Goal: Task Accomplishment & Management: Use online tool/utility

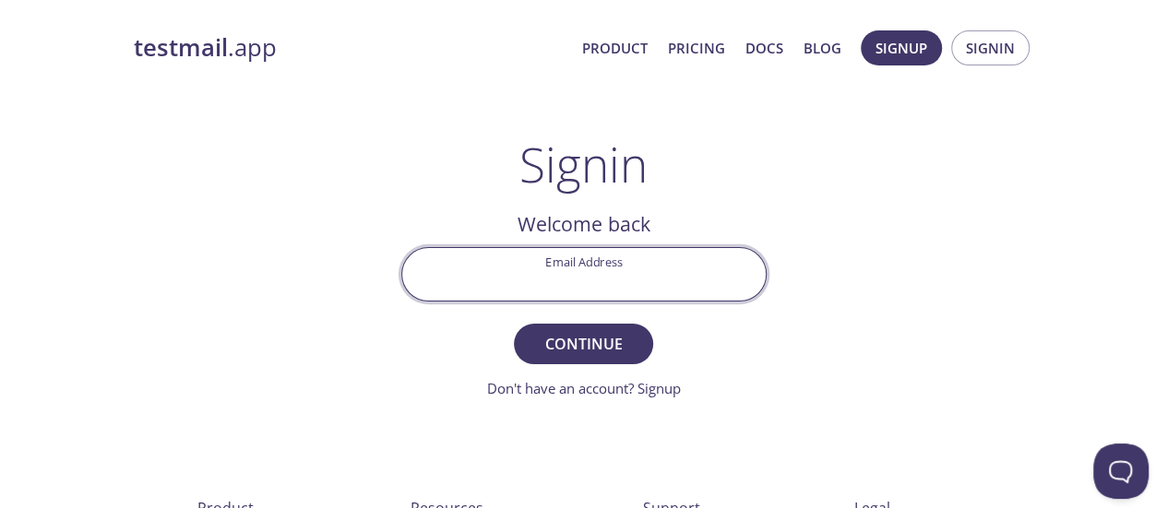
click at [581, 287] on input "Email Address" at bounding box center [584, 274] width 364 height 53
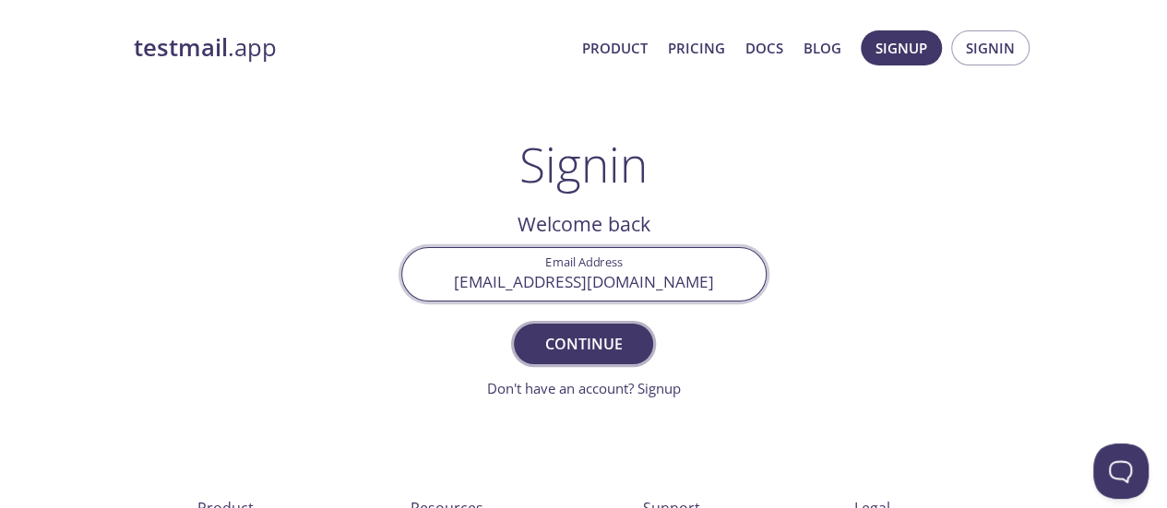
type input "[EMAIL_ADDRESS][DOMAIN_NAME]"
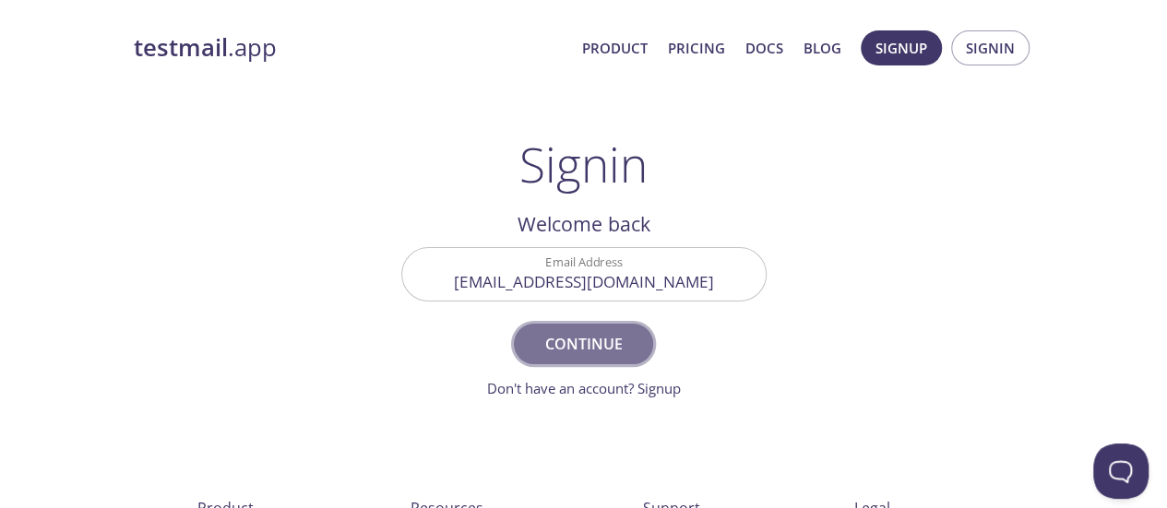
click at [583, 341] on span "Continue" at bounding box center [583, 344] width 98 height 26
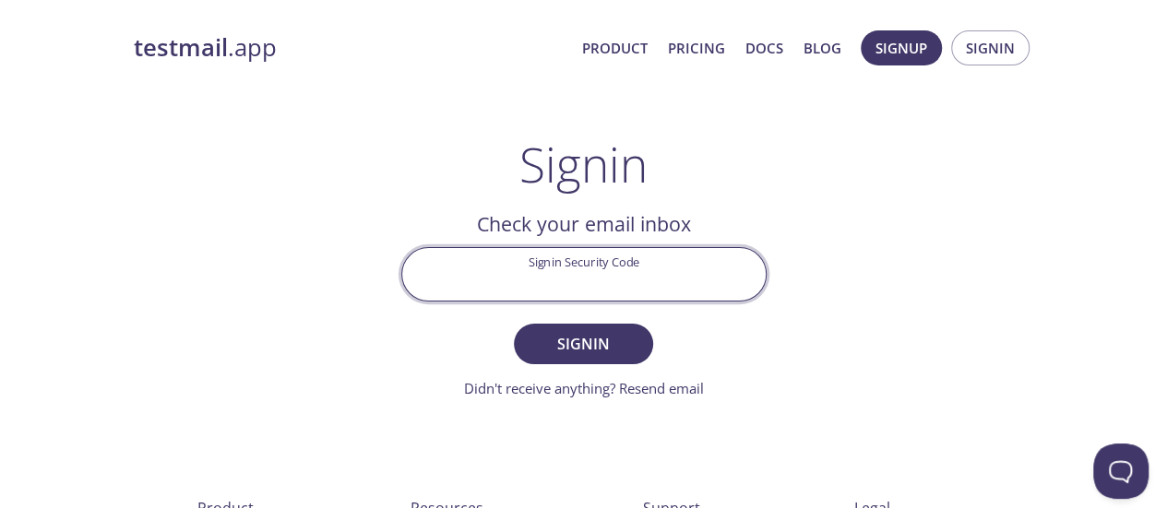
click at [589, 283] on input "Signin Security Code" at bounding box center [584, 274] width 364 height 53
paste input "2F9YJN1"
type input "2F9YJN1"
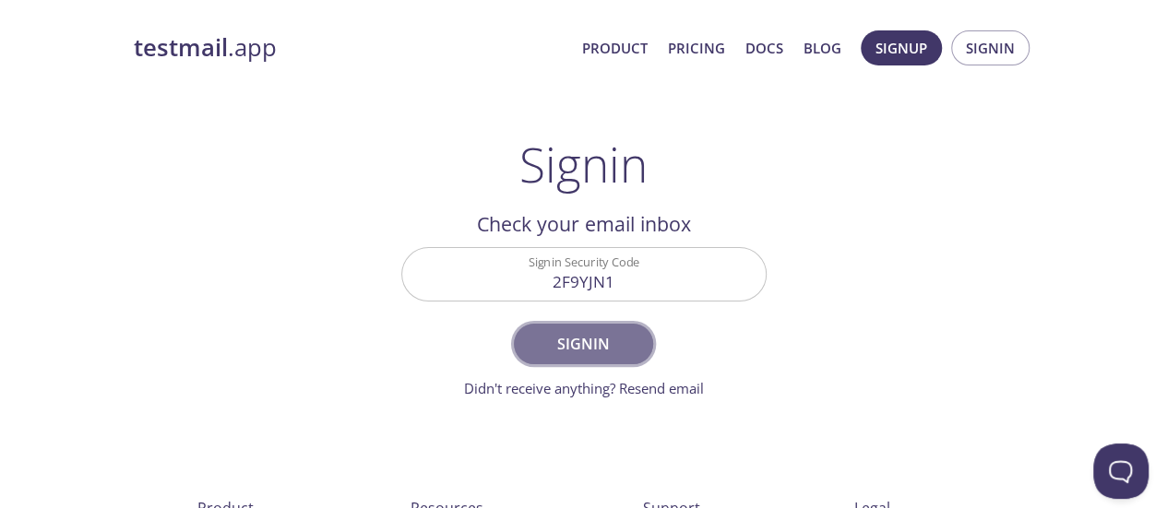
click at [582, 343] on span "Signin" at bounding box center [583, 344] width 98 height 26
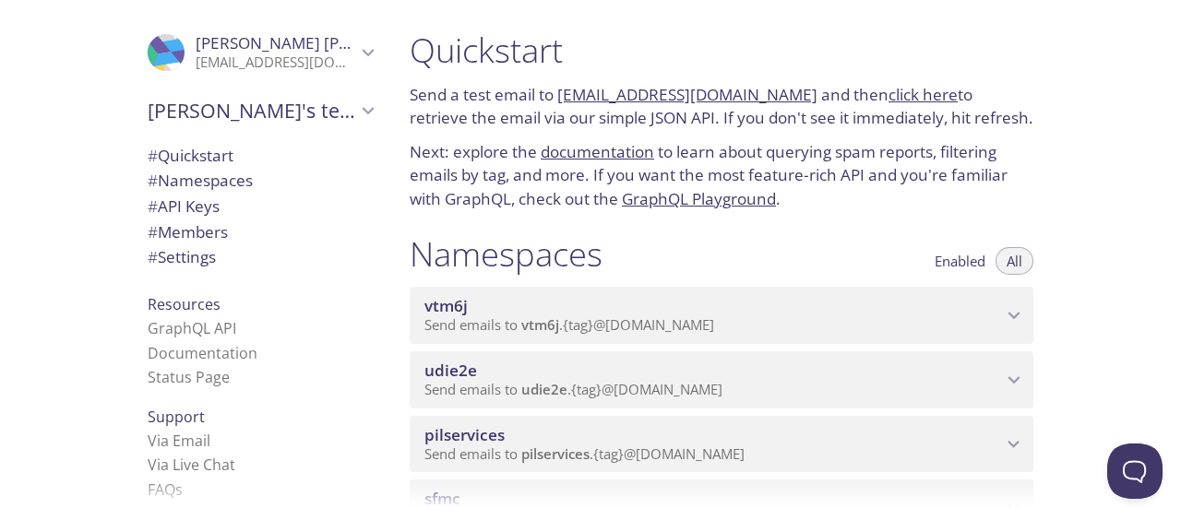
scroll to position [50, 0]
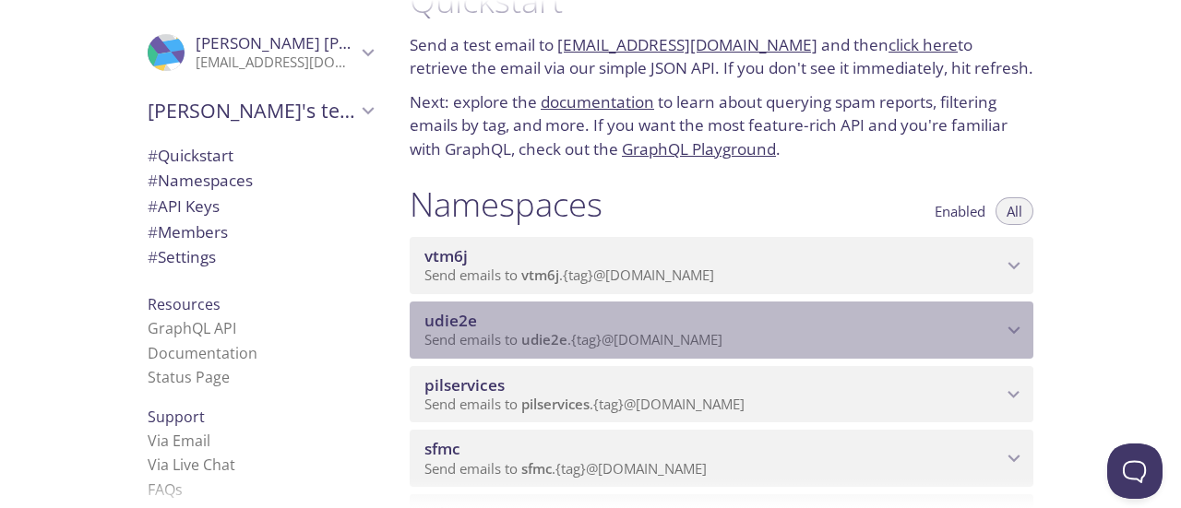
click at [449, 324] on span "udie2e" at bounding box center [450, 320] width 53 height 21
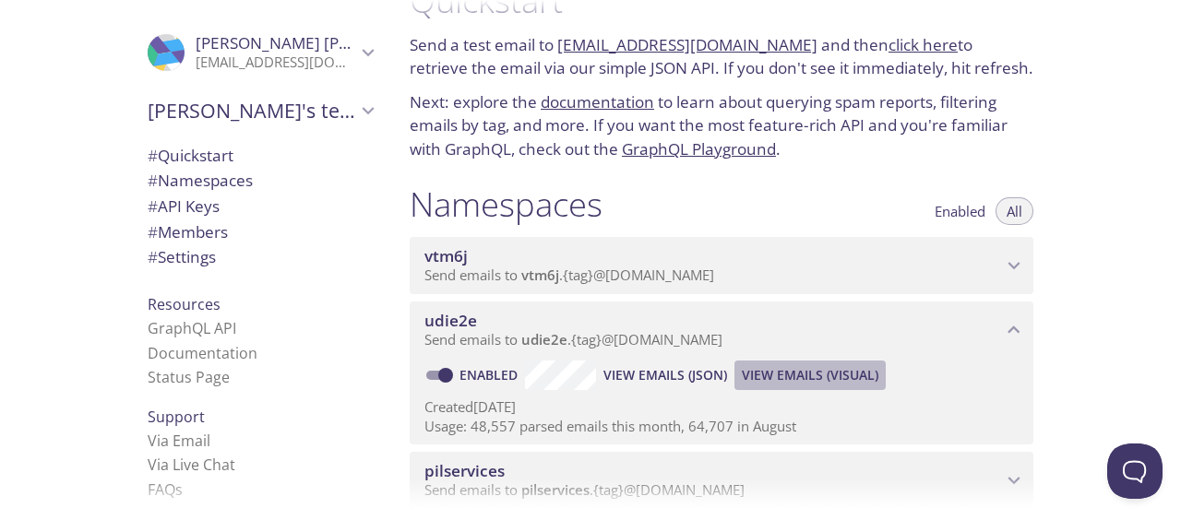
click at [806, 377] on span "View Emails (Visual)" at bounding box center [810, 376] width 137 height 22
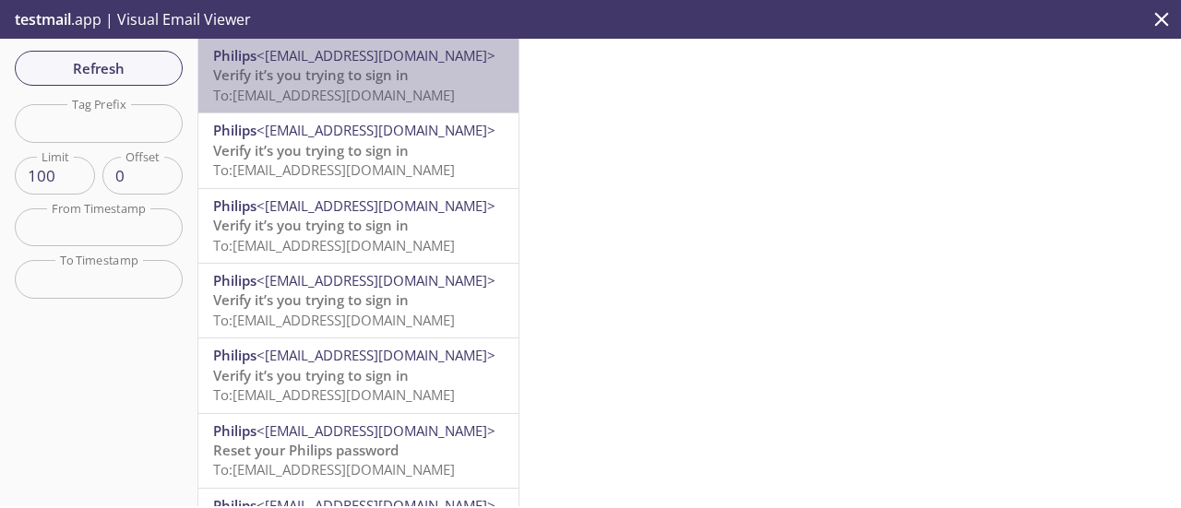
click at [362, 66] on span "Verify it’s you trying to sign in" at bounding box center [311, 75] width 196 height 18
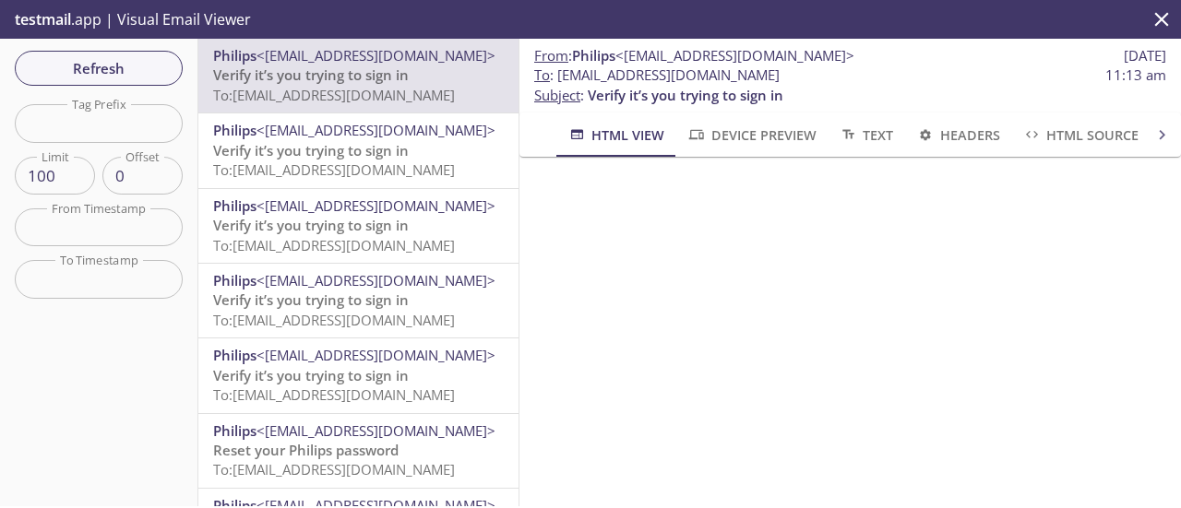
drag, startPoint x: 557, startPoint y: 78, endPoint x: 910, endPoint y: 78, distance: 352.5
click at [910, 78] on span "To : [EMAIL_ADDRESS][DOMAIN_NAME] 11:13 am" at bounding box center [850, 75] width 632 height 19
copy span "[EMAIL_ADDRESS][DOMAIN_NAME]"
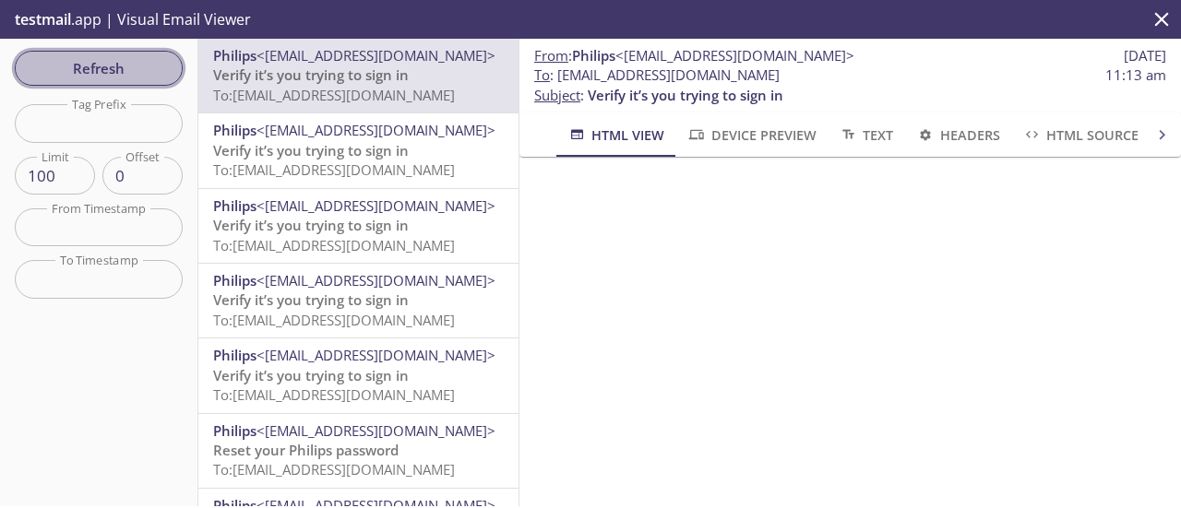
click at [91, 56] on span "Refresh" at bounding box center [99, 68] width 138 height 24
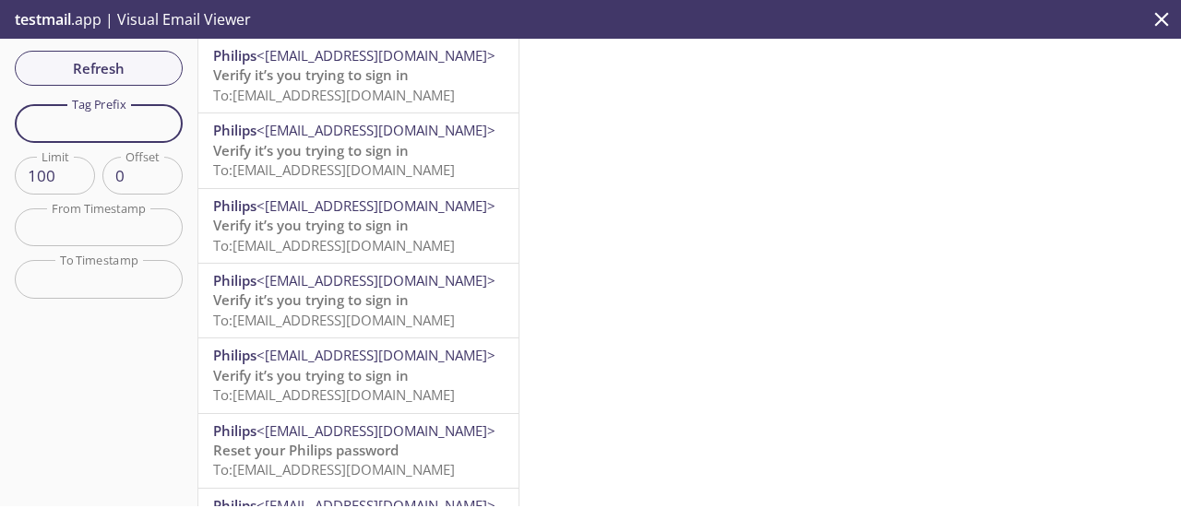
click at [104, 125] on input "text" at bounding box center [99, 123] width 168 height 38
type input "test06"
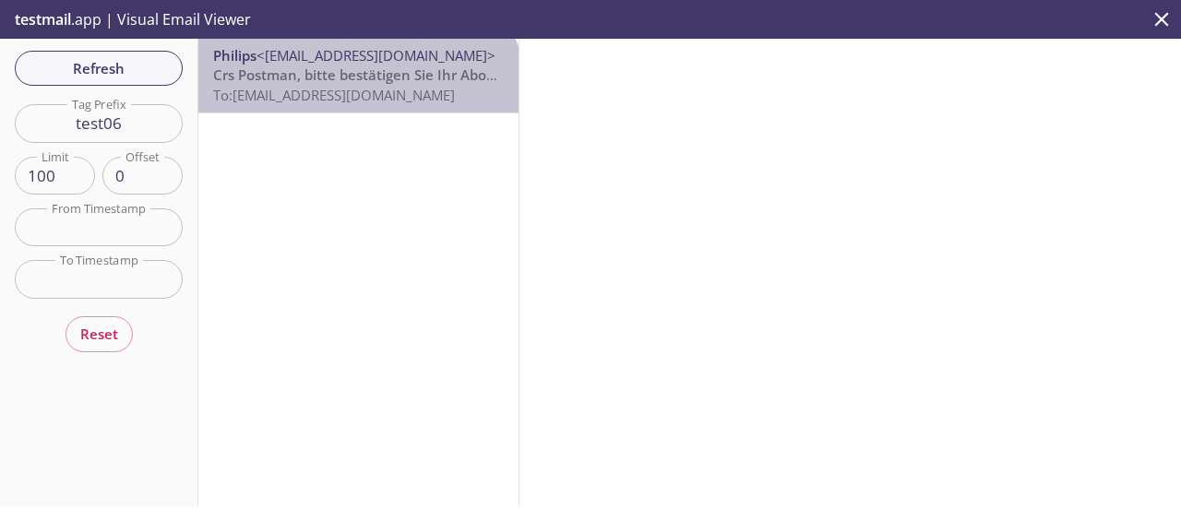
click at [356, 97] on span "To: [EMAIL_ADDRESS][DOMAIN_NAME]" at bounding box center [334, 95] width 242 height 18
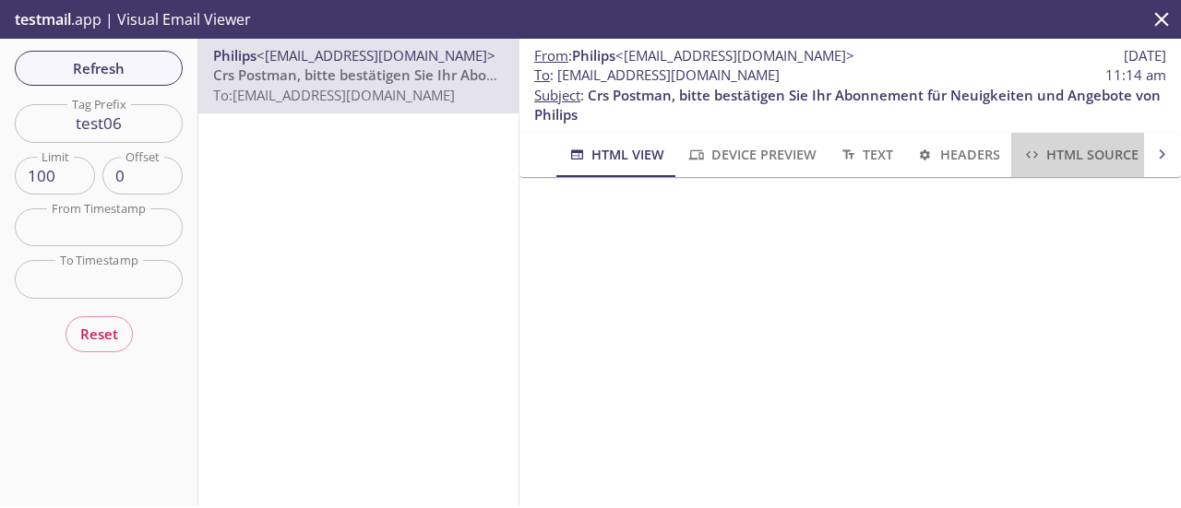
click at [1108, 149] on span "HTML Source" at bounding box center [1080, 154] width 116 height 23
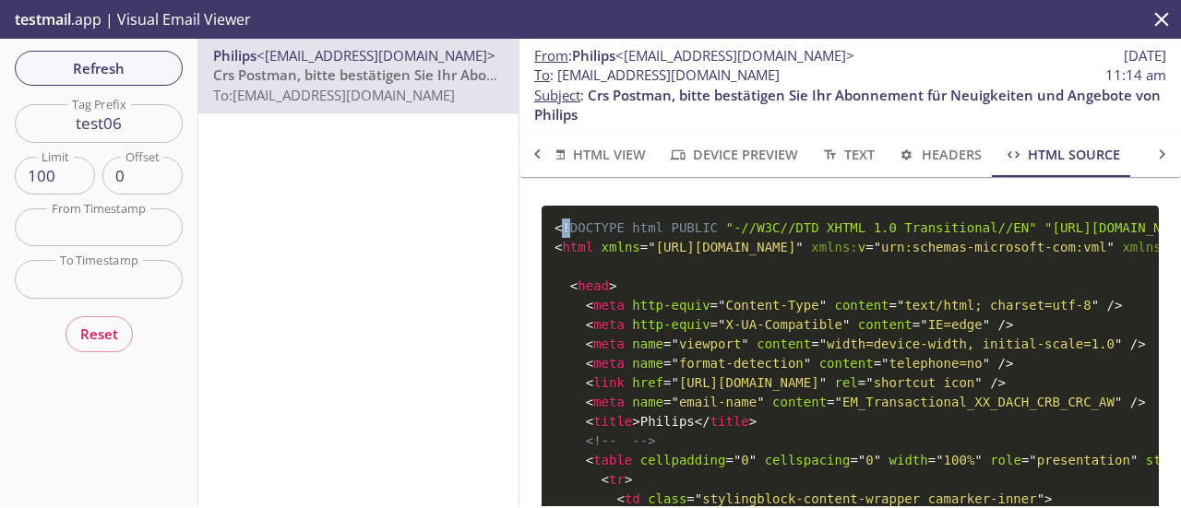
drag, startPoint x: 558, startPoint y: 226, endPoint x: 569, endPoint y: 229, distance: 11.4
click at [569, 229] on span "<! DOCTYPE html PUBLIC "-//W3C//DTD XHTML 1.0 Transitional//EN" "[URL][DOMAIN_N…" at bounding box center [881, 228] width 653 height 15
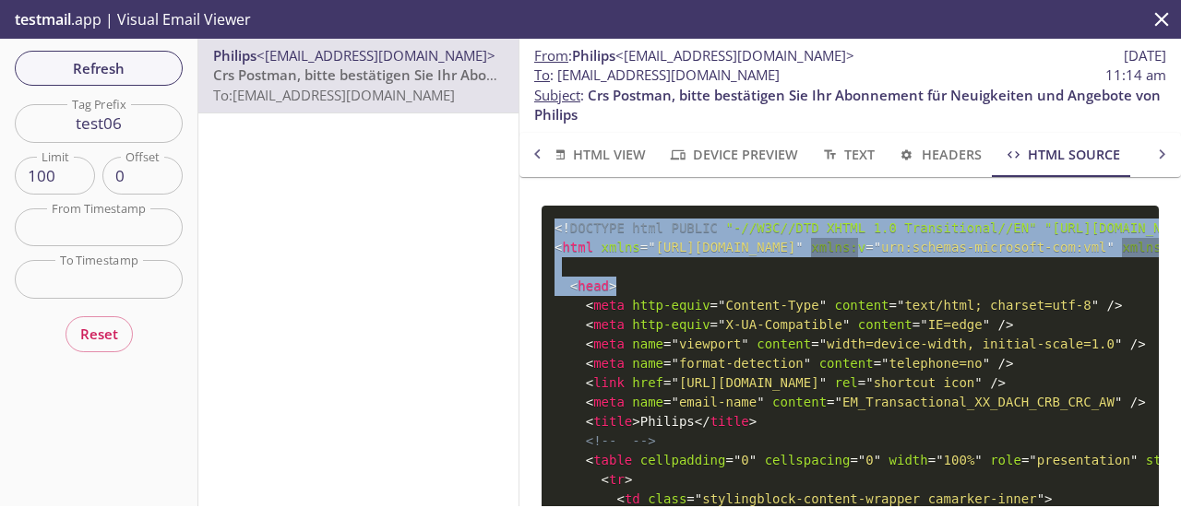
drag, startPoint x: 556, startPoint y: 229, endPoint x: 687, endPoint y: 293, distance: 145.7
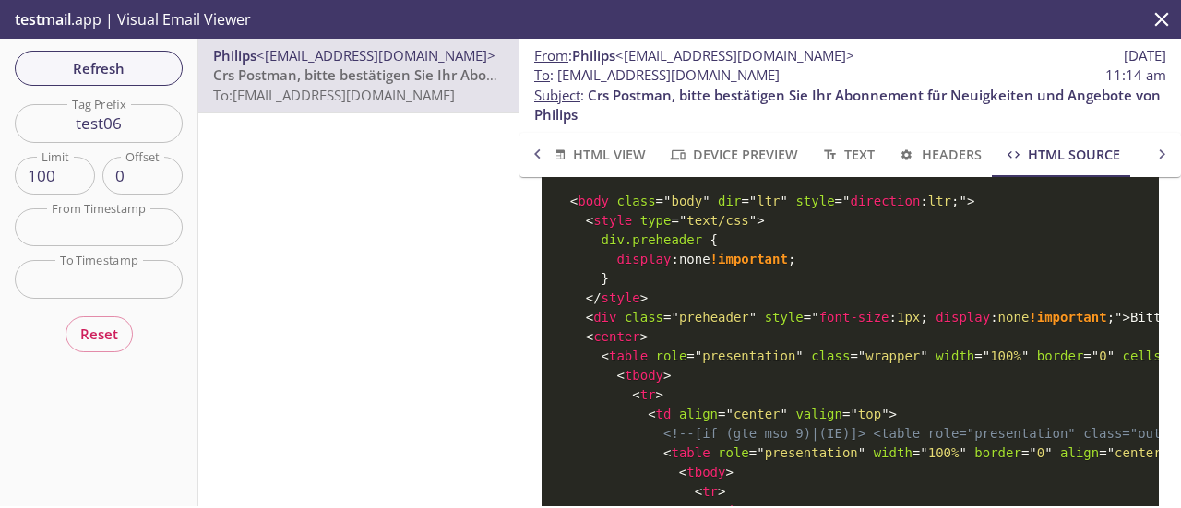
scroll to position [34082, 0]
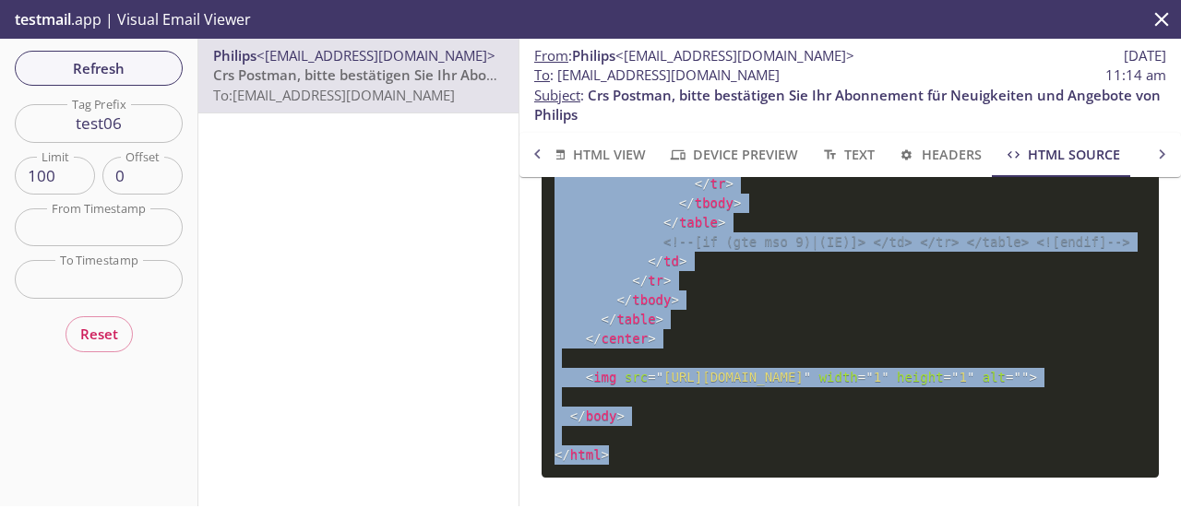
click at [602, 448] on span ">" at bounding box center [605, 455] width 7 height 15
copy code "<! DOCTYPE html PUBLIC "-//W3C//DTD XHTML 1.0 Transitional//EN" "[URL][DOMAIN_N…"
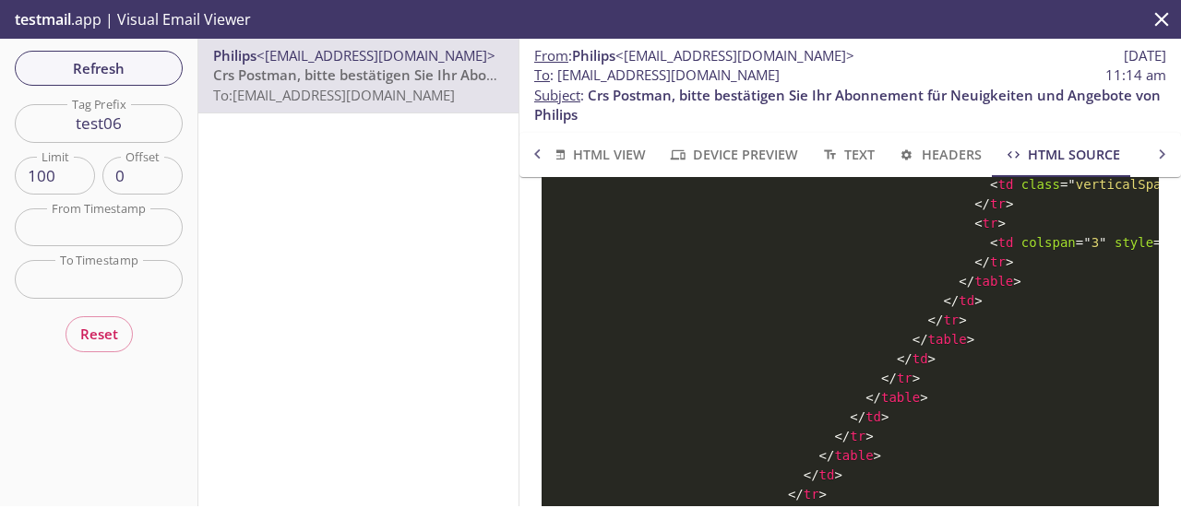
scroll to position [33509, 0]
click at [596, 155] on span "HTML View" at bounding box center [597, 154] width 97 height 23
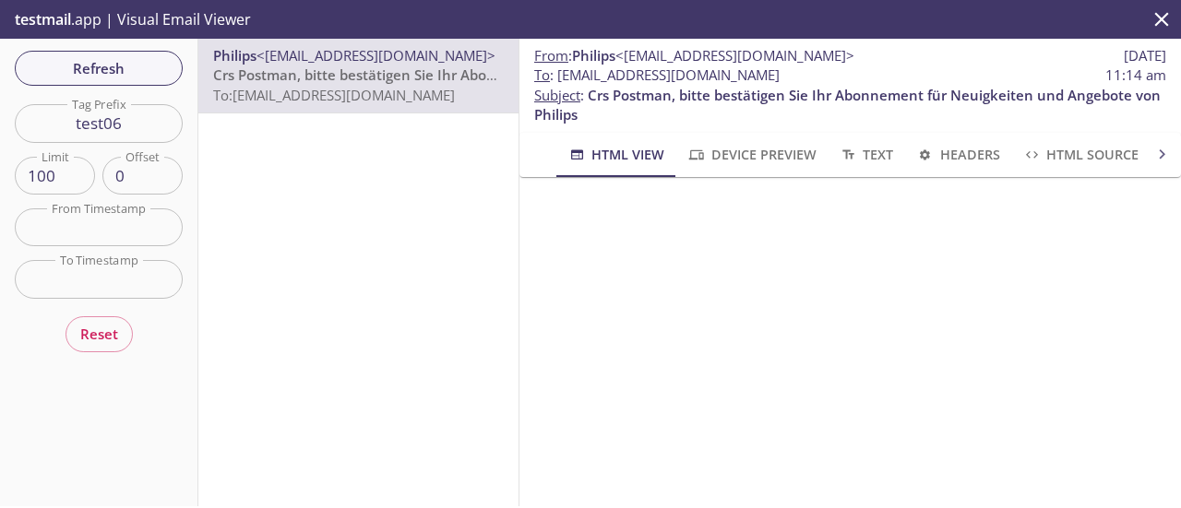
scroll to position [838, 0]
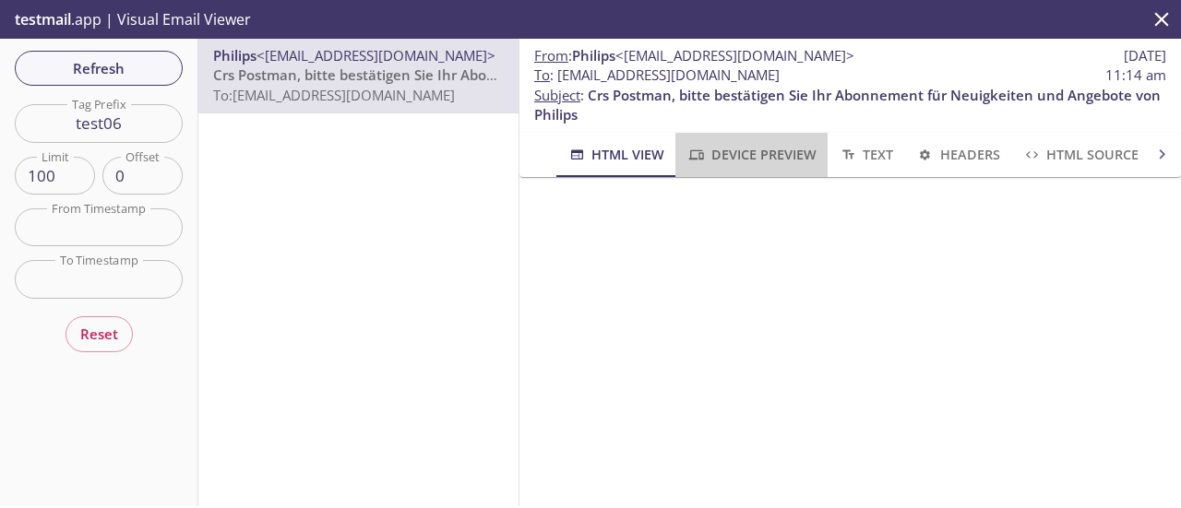
click at [759, 149] on span "Device Preview" at bounding box center [751, 154] width 129 height 23
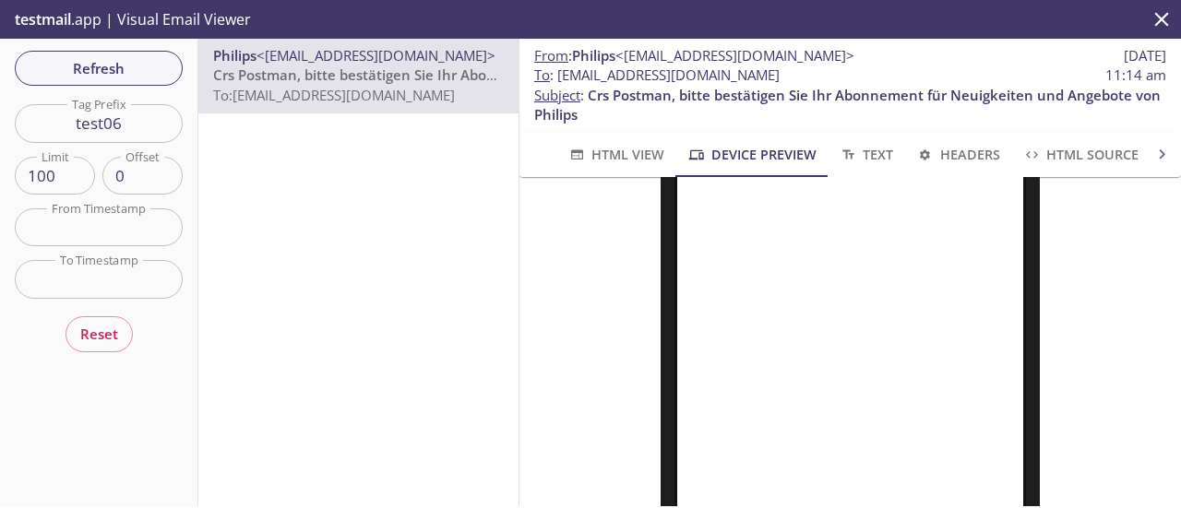
scroll to position [281, 0]
click at [624, 161] on span "HTML View" at bounding box center [616, 154] width 97 height 23
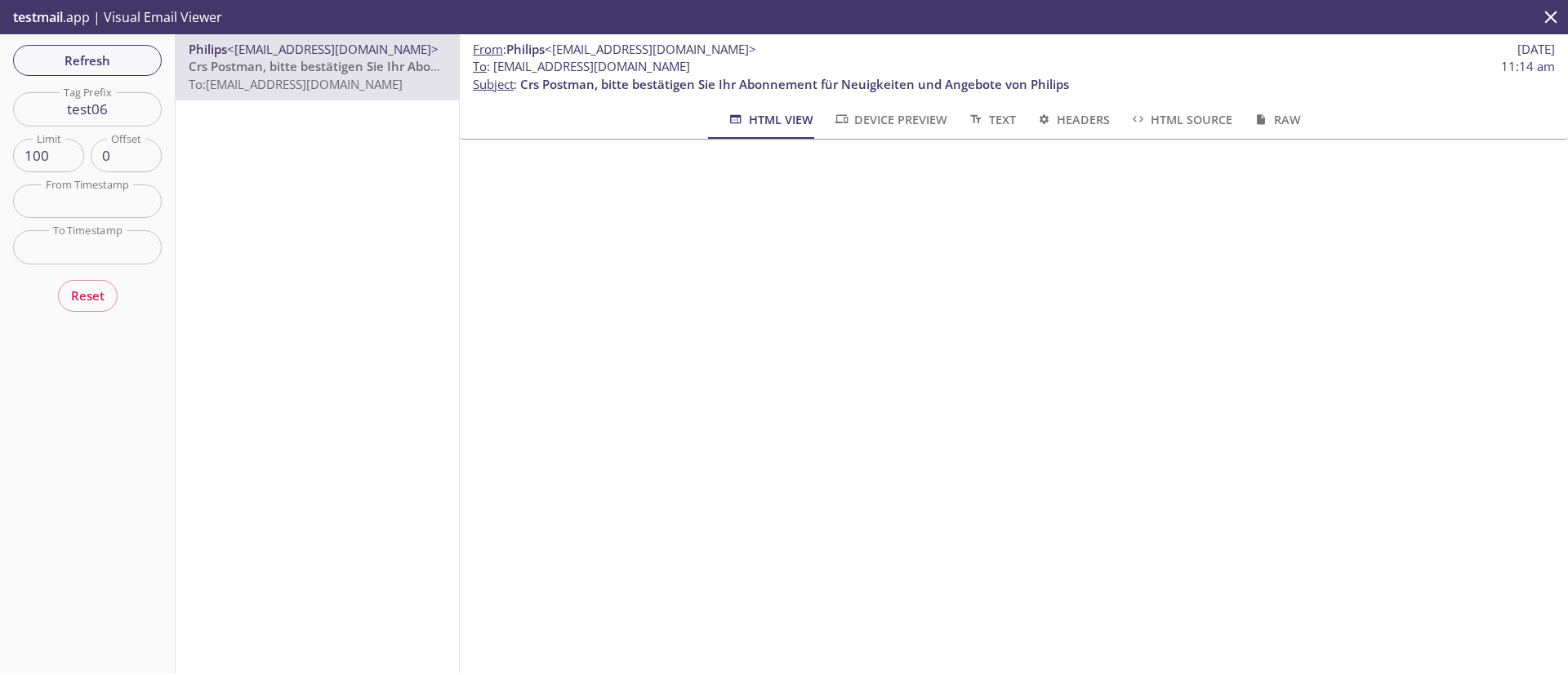
scroll to position [587, 0]
